Goal: Task Accomplishment & Management: Manage account settings

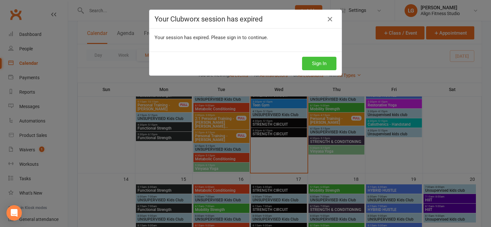
click at [315, 57] on button "Sign In" at bounding box center [319, 63] width 34 height 13
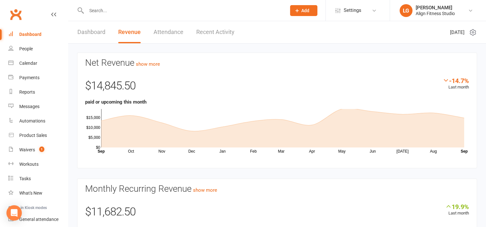
click at [226, 31] on link "Recent Activity" at bounding box center [215, 32] width 38 height 22
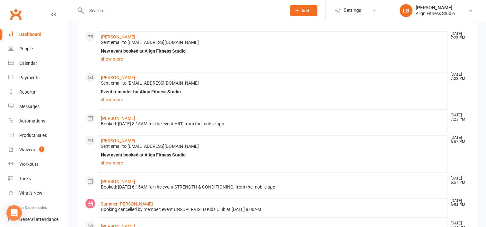
scroll to position [48, 0]
click at [118, 76] on link "[PERSON_NAME]" at bounding box center [118, 78] width 34 height 5
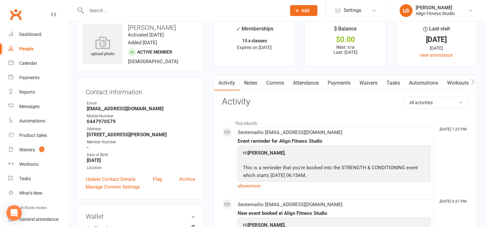
scroll to position [168, 0]
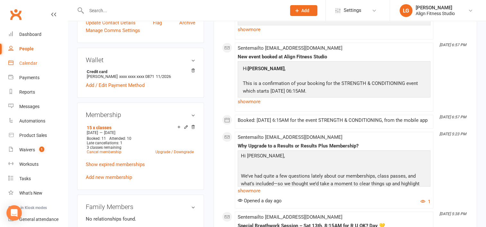
click at [32, 64] on div "Calendar" at bounding box center [28, 63] width 18 height 5
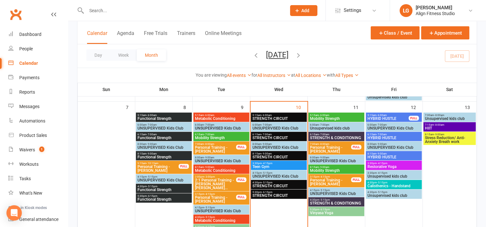
scroll to position [163, 0]
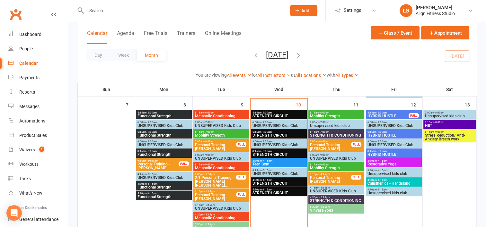
click at [385, 182] on span "Calisthenics - Handstand" at bounding box center [393, 184] width 53 height 4
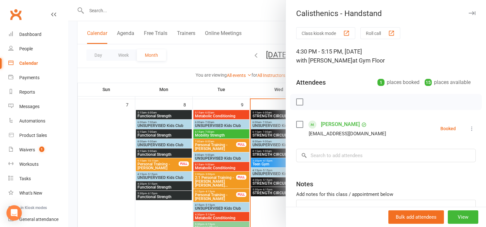
click at [271, 219] on div at bounding box center [277, 113] width 418 height 227
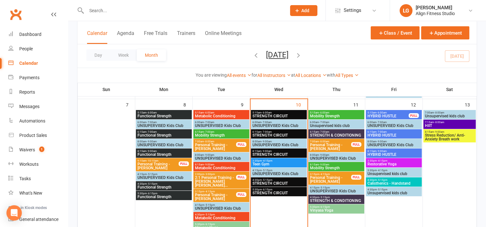
click at [389, 162] on span "Restorative Yoga" at bounding box center [393, 164] width 53 height 4
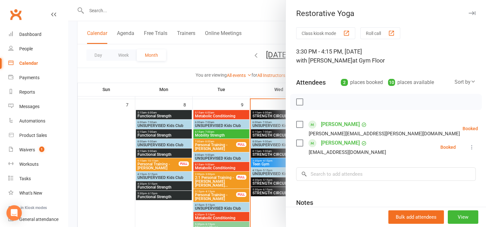
click at [265, 205] on div at bounding box center [277, 113] width 418 height 227
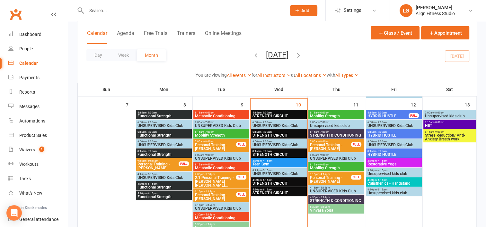
click at [370, 154] on span "HYBRID HUSTLE" at bounding box center [393, 155] width 53 height 4
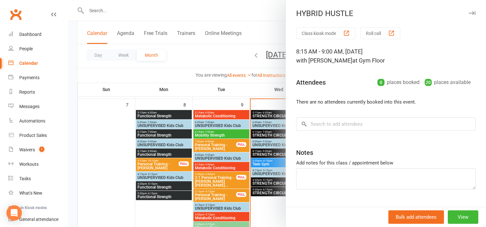
click at [264, 215] on div at bounding box center [277, 113] width 418 height 227
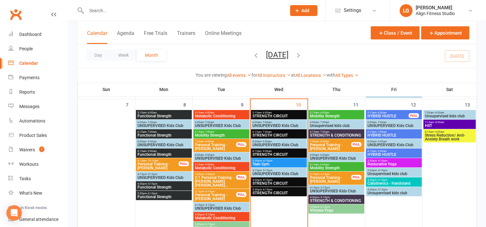
click at [385, 131] on span "- 7:00am" at bounding box center [381, 132] width 10 height 3
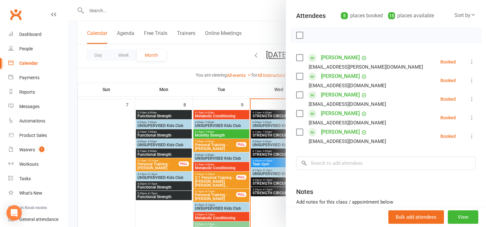
scroll to position [67, 0]
click at [252, 92] on div at bounding box center [277, 113] width 418 height 227
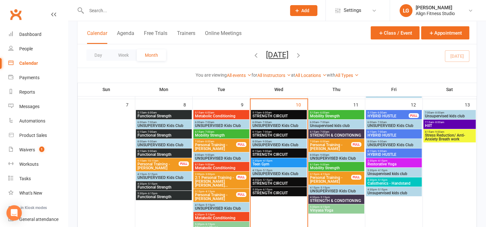
click at [441, 135] on span "Stress Reduction/ Anti-Anxiety Breath work" at bounding box center [450, 138] width 50 height 8
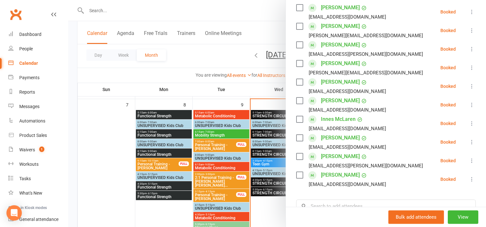
scroll to position [115, 0]
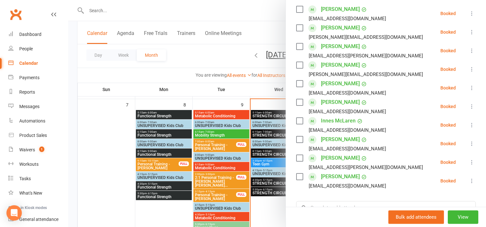
click at [254, 88] on div at bounding box center [277, 113] width 418 height 227
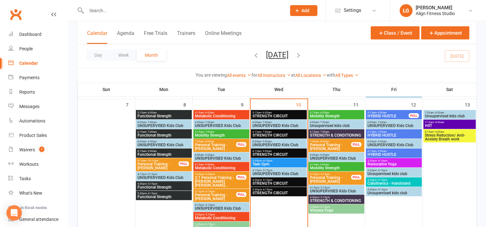
click at [431, 121] on span "7:15am - 8:00am" at bounding box center [450, 122] width 50 height 3
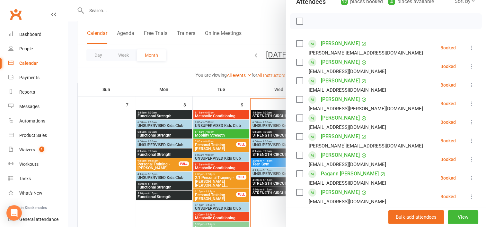
scroll to position [114, 0]
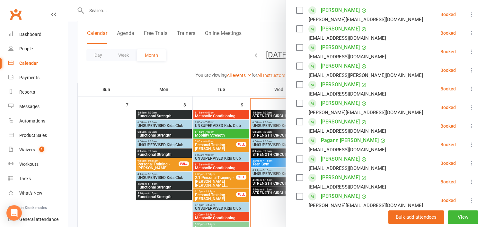
click at [267, 32] on div at bounding box center [277, 113] width 418 height 227
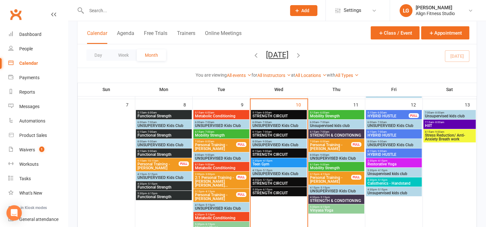
click at [434, 116] on span "Unsupervised kids club" at bounding box center [450, 116] width 50 height 4
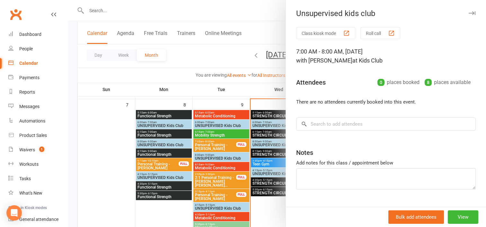
click at [230, 53] on div at bounding box center [277, 113] width 418 height 227
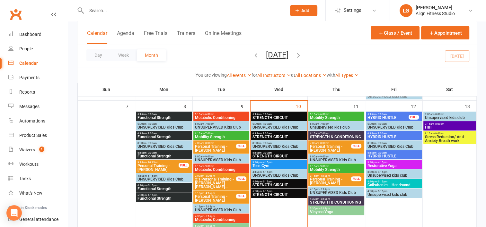
scroll to position [161, 0]
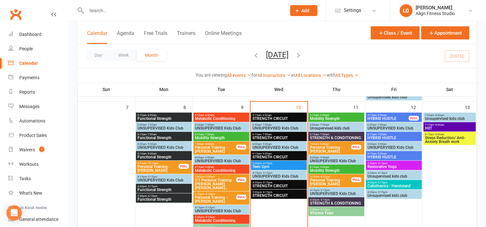
click at [277, 196] on span "STRENGTH CIRCUIT" at bounding box center [278, 196] width 53 height 4
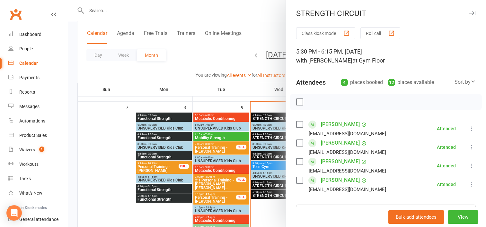
click at [269, 187] on div at bounding box center [277, 113] width 418 height 227
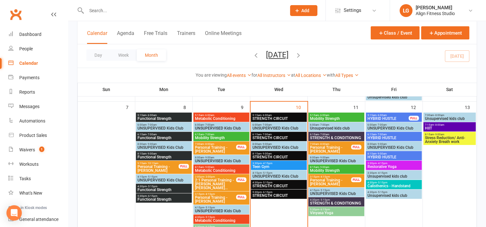
click at [269, 187] on span "STRENGTH CIRCUIT" at bounding box center [278, 186] width 53 height 4
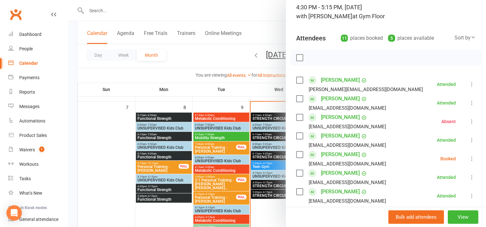
scroll to position [45, 0]
click at [469, 157] on icon at bounding box center [472, 158] width 6 height 6
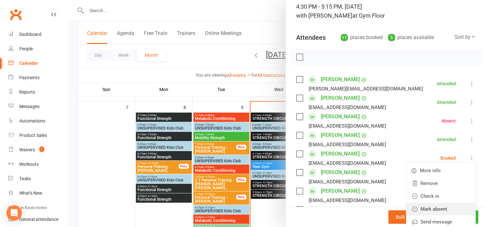
click at [425, 208] on link "Mark absent" at bounding box center [440, 209] width 69 height 13
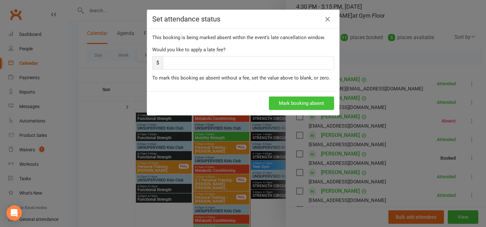
click at [291, 99] on button "Mark booking absent" at bounding box center [301, 103] width 65 height 13
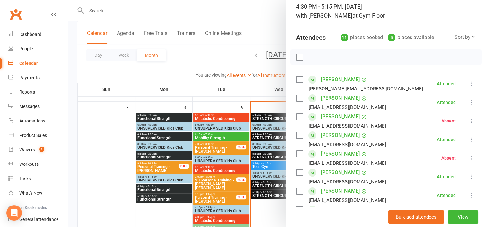
click at [240, 92] on div at bounding box center [277, 113] width 418 height 227
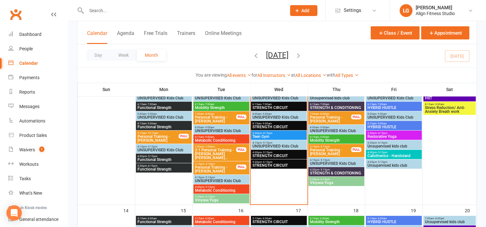
scroll to position [168, 0]
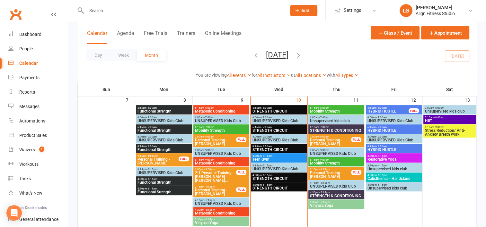
click at [322, 108] on span "- 6:00am" at bounding box center [324, 108] width 10 height 3
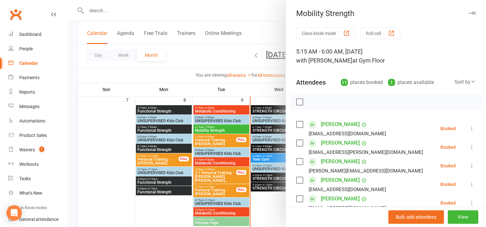
click at [271, 89] on div at bounding box center [277, 113] width 418 height 227
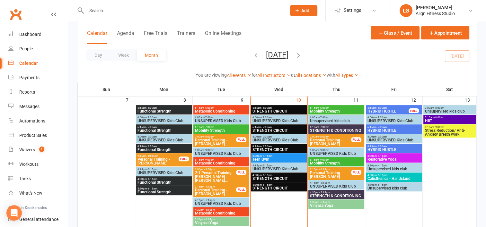
click at [333, 125] on div "6:15am - 7:00am STRENGTH & CONDITIONING" at bounding box center [336, 129] width 56 height 9
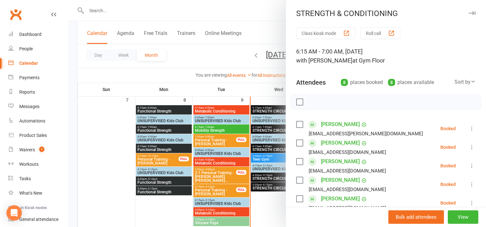
scroll to position [82, 0]
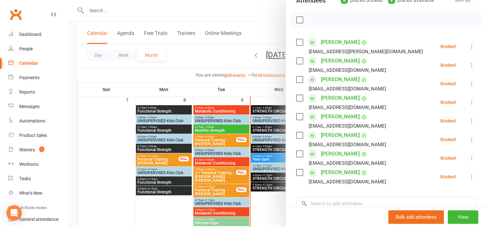
click at [266, 87] on div at bounding box center [277, 113] width 418 height 227
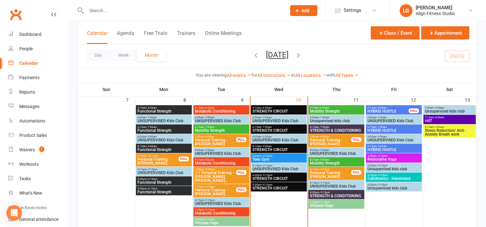
click at [324, 163] on span "Mobility Strength" at bounding box center [336, 164] width 53 height 4
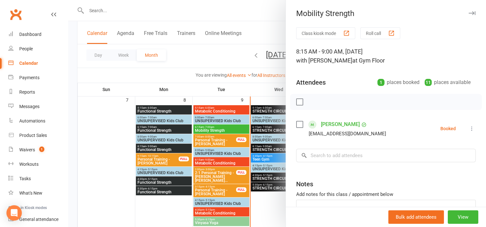
click at [249, 91] on div at bounding box center [277, 113] width 418 height 227
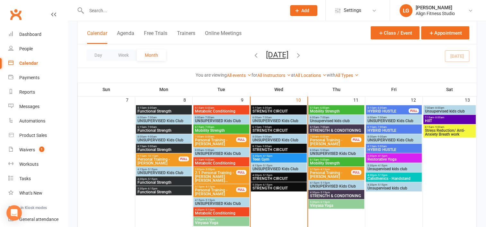
scroll to position [189, 0]
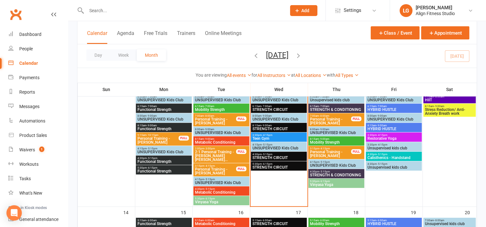
click at [327, 173] on span "STRENGTH & CONDITIONING" at bounding box center [336, 175] width 53 height 4
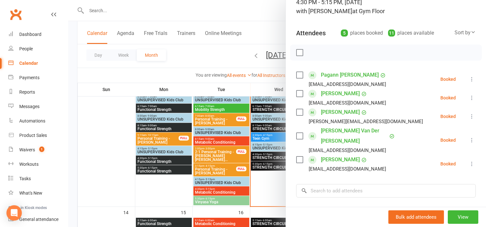
scroll to position [50, 0]
click at [235, 62] on div at bounding box center [277, 113] width 418 height 227
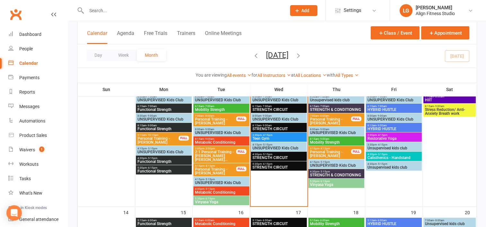
click at [320, 185] on span "Vinyasa Yoga" at bounding box center [336, 185] width 53 height 4
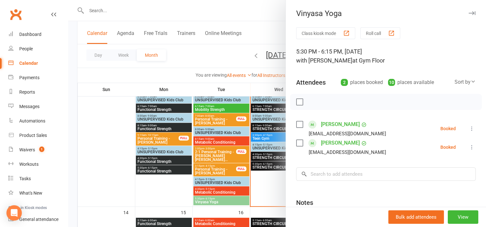
click at [231, 71] on div at bounding box center [277, 113] width 418 height 227
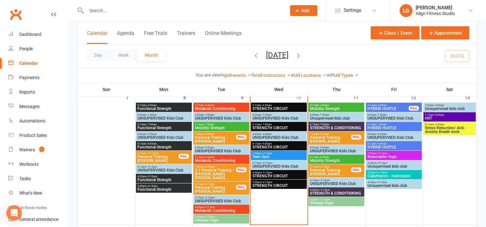
scroll to position [169, 0]
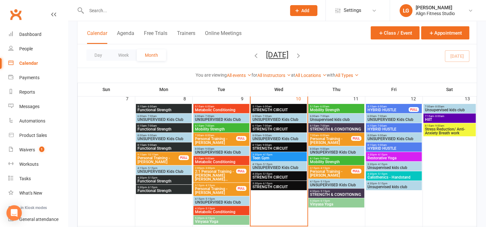
click at [380, 105] on span "- 6:00am" at bounding box center [381, 106] width 10 height 3
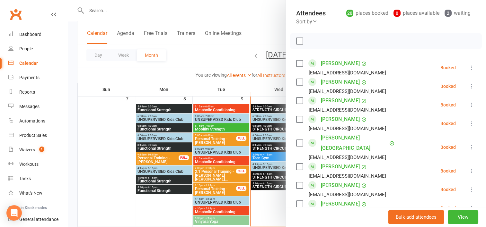
scroll to position [69, 0]
click at [266, 34] on div at bounding box center [277, 113] width 418 height 227
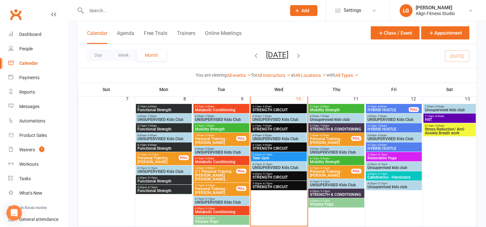
click at [403, 107] on span "5:15am - 6:00am" at bounding box center [388, 106] width 42 height 3
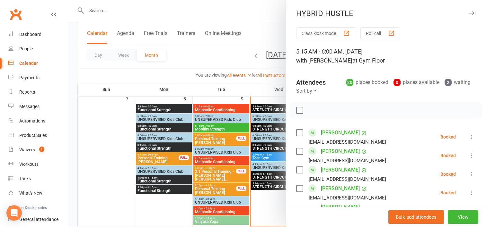
click at [264, 92] on div at bounding box center [277, 113] width 418 height 227
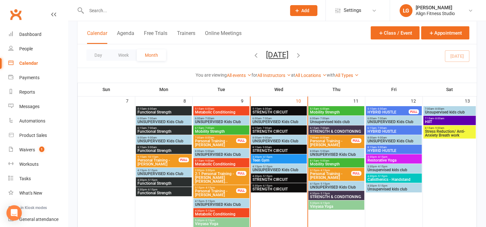
scroll to position [162, 0]
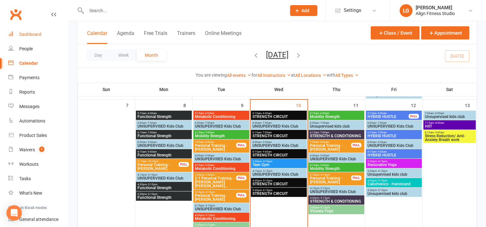
click at [23, 32] on div "Dashboard" at bounding box center [30, 34] width 22 height 5
